Goal: Information Seeking & Learning: Learn about a topic

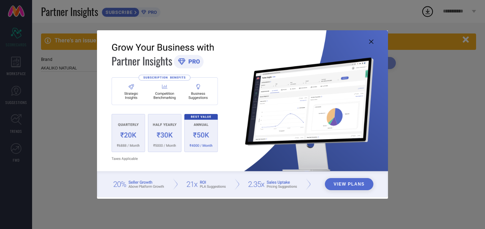
type input "All"
click at [371, 41] on icon at bounding box center [371, 42] width 4 height 4
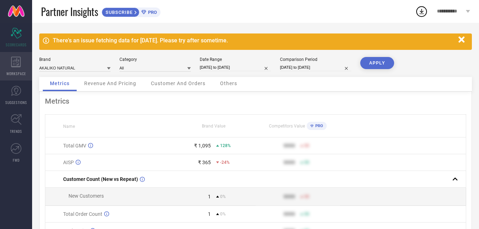
click at [18, 64] on icon at bounding box center [16, 62] width 10 height 11
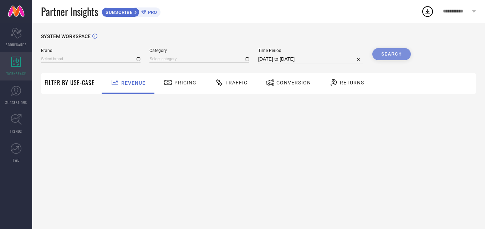
type input "AKALIKO NATURAL"
type input "All"
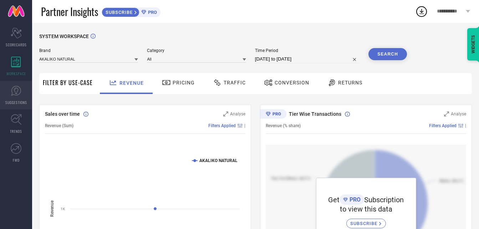
click at [15, 95] on icon at bounding box center [16, 91] width 10 height 10
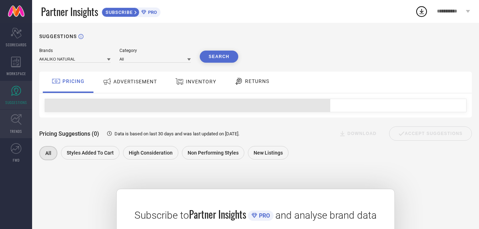
click at [19, 126] on link "TRENDS" at bounding box center [16, 124] width 32 height 29
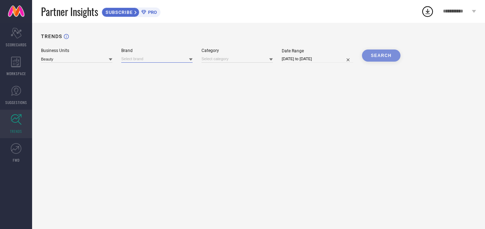
click at [161, 58] on input at bounding box center [156, 58] width 71 height 7
click at [152, 59] on input at bounding box center [156, 58] width 71 height 7
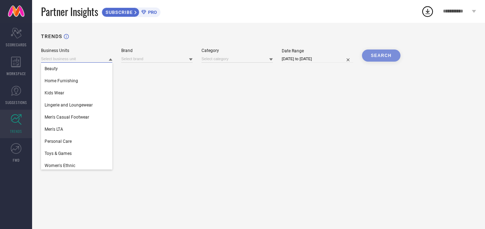
click at [62, 59] on input at bounding box center [76, 58] width 71 height 7
click at [70, 78] on div "Home Furnishing" at bounding box center [76, 81] width 71 height 12
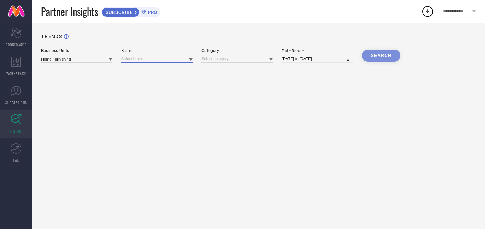
click at [143, 58] on input at bounding box center [156, 58] width 71 height 7
click at [143, 71] on div "DALUCI" at bounding box center [156, 69] width 71 height 12
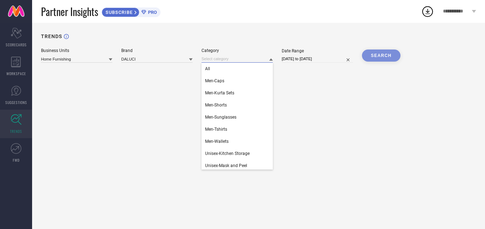
click at [240, 60] on input at bounding box center [236, 58] width 71 height 7
click at [232, 70] on div "All" at bounding box center [236, 69] width 71 height 12
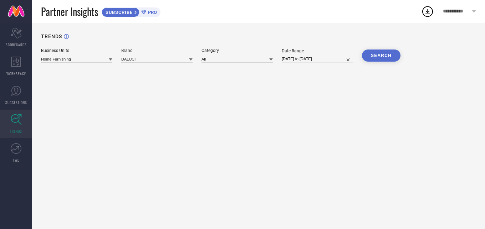
click at [369, 53] on button "SEARCH" at bounding box center [381, 56] width 39 height 12
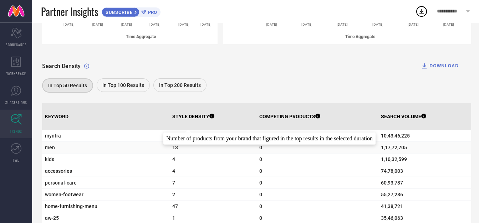
scroll to position [218, 0]
